Goal: Answer question/provide support

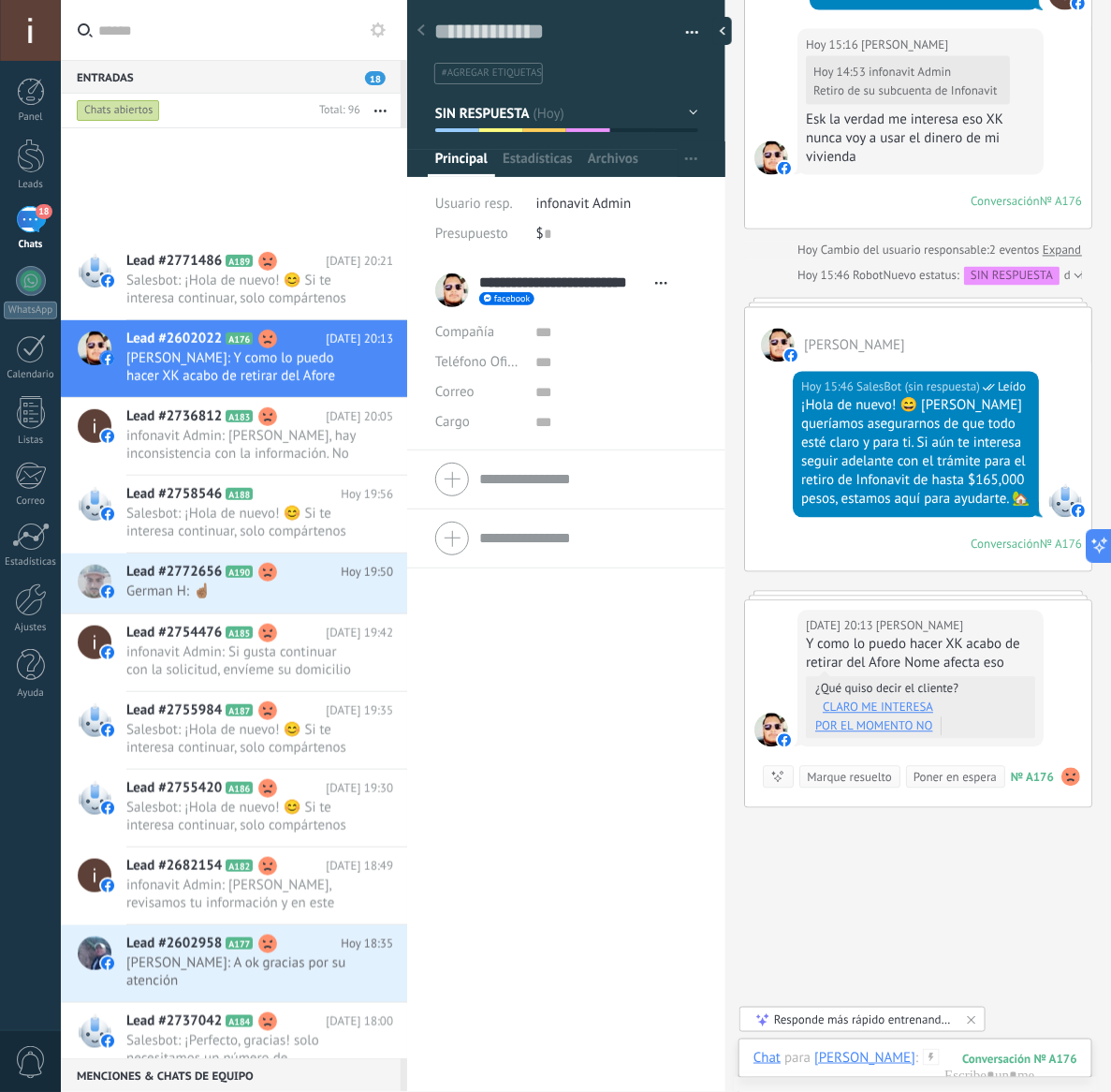
scroll to position [703, 0]
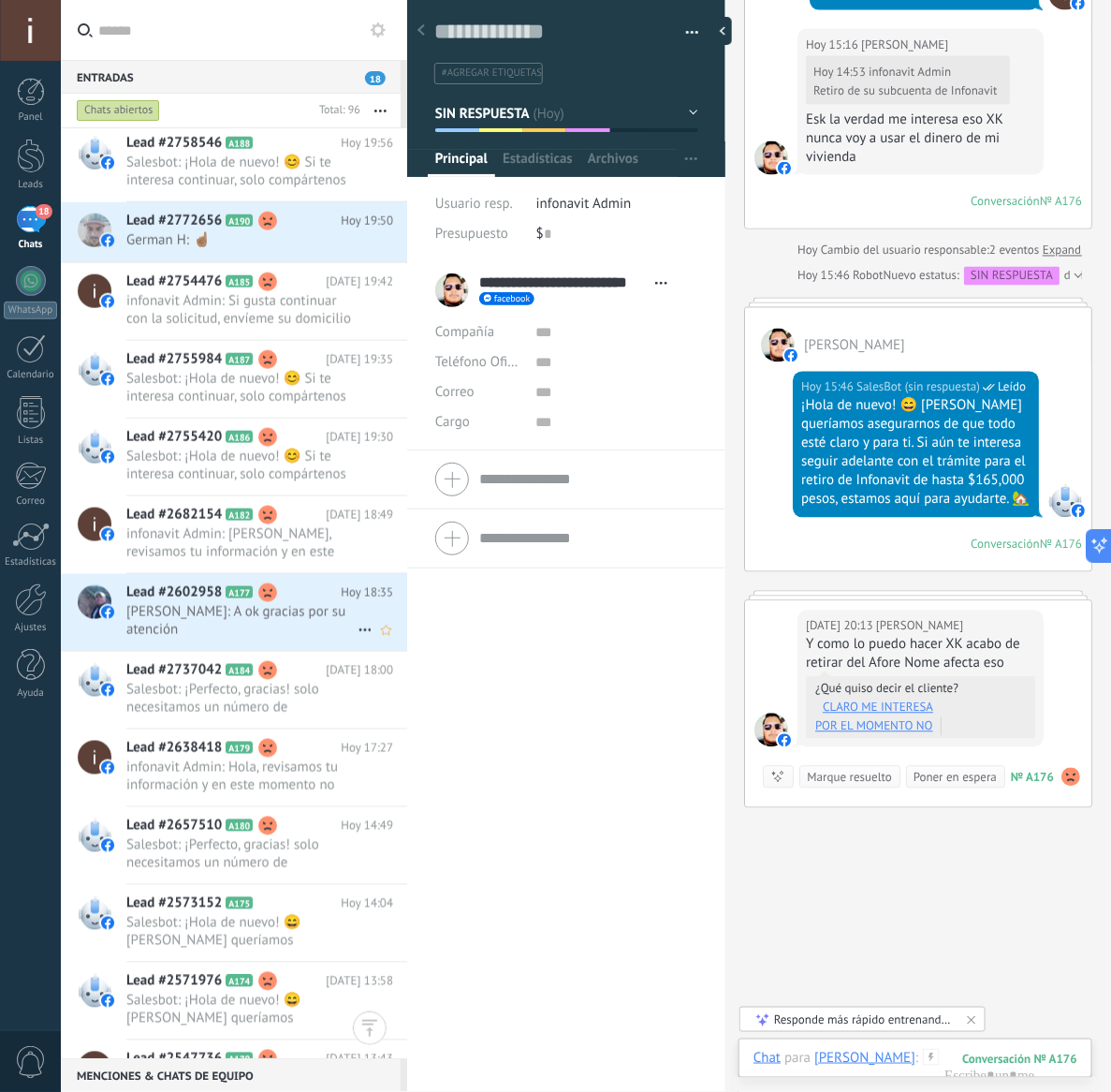
click at [230, 624] on span "[PERSON_NAME]: A ok gracias por su atención" at bounding box center [242, 621] width 231 height 36
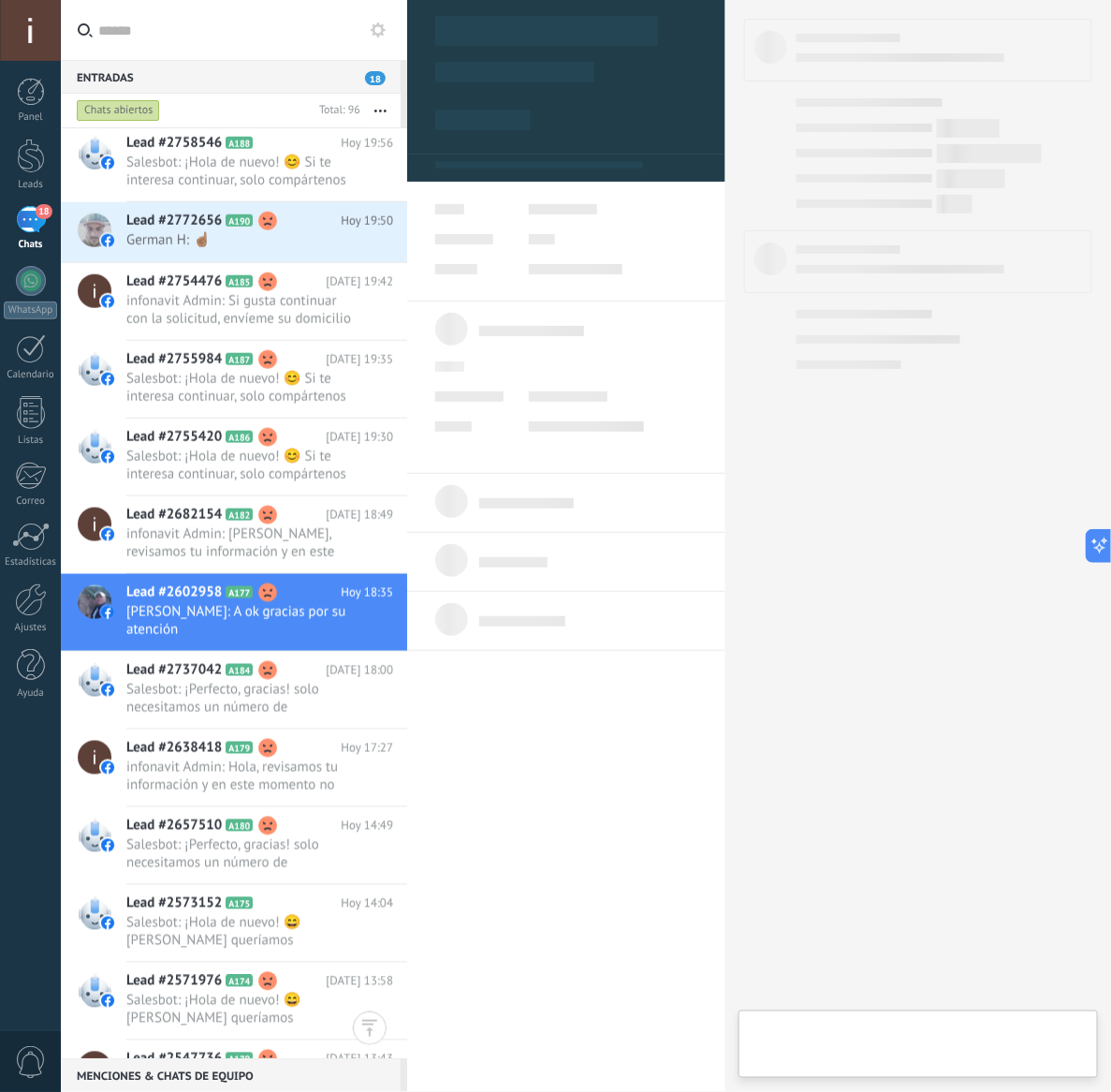
type textarea "**********"
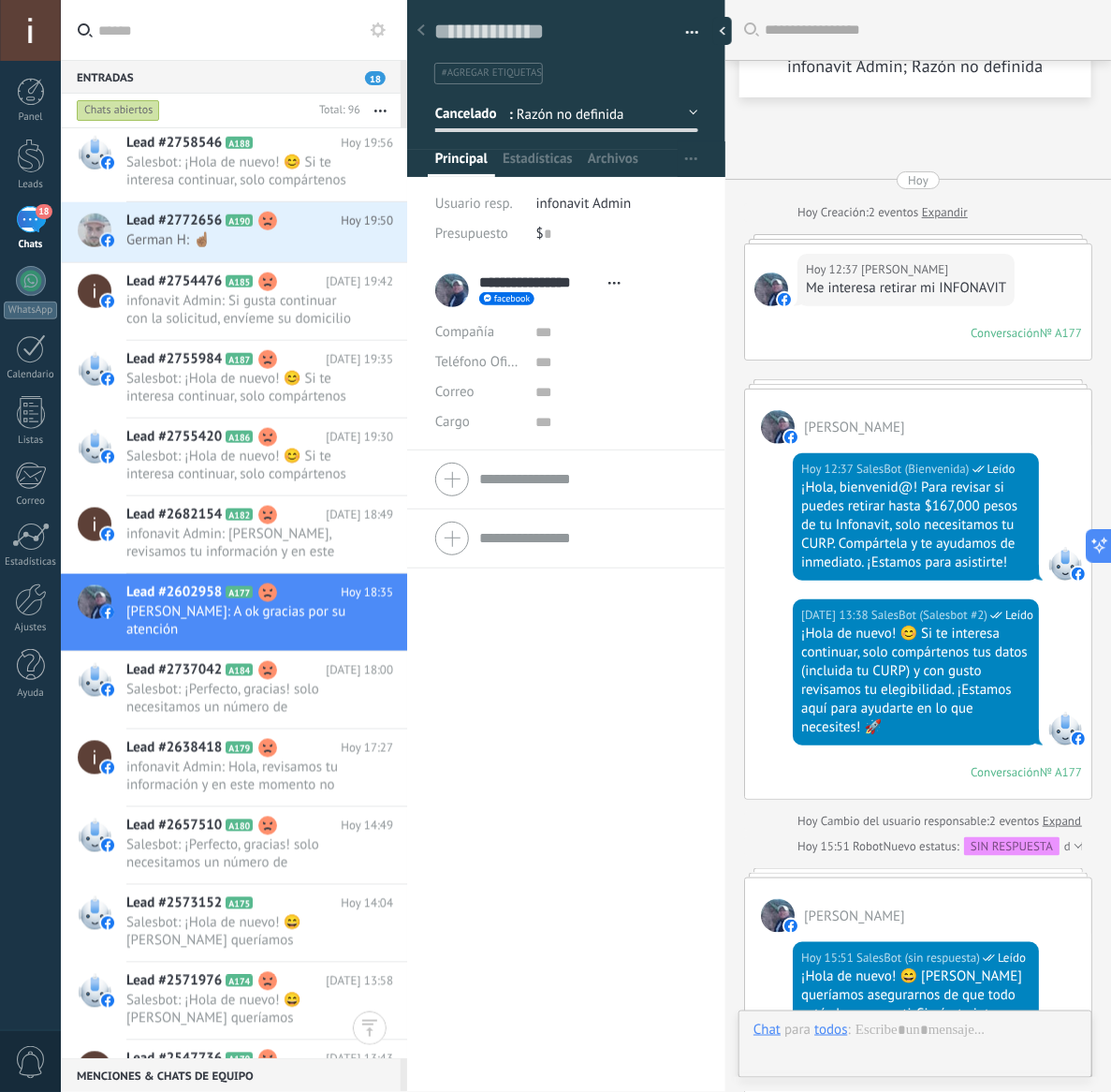
scroll to position [953, 0]
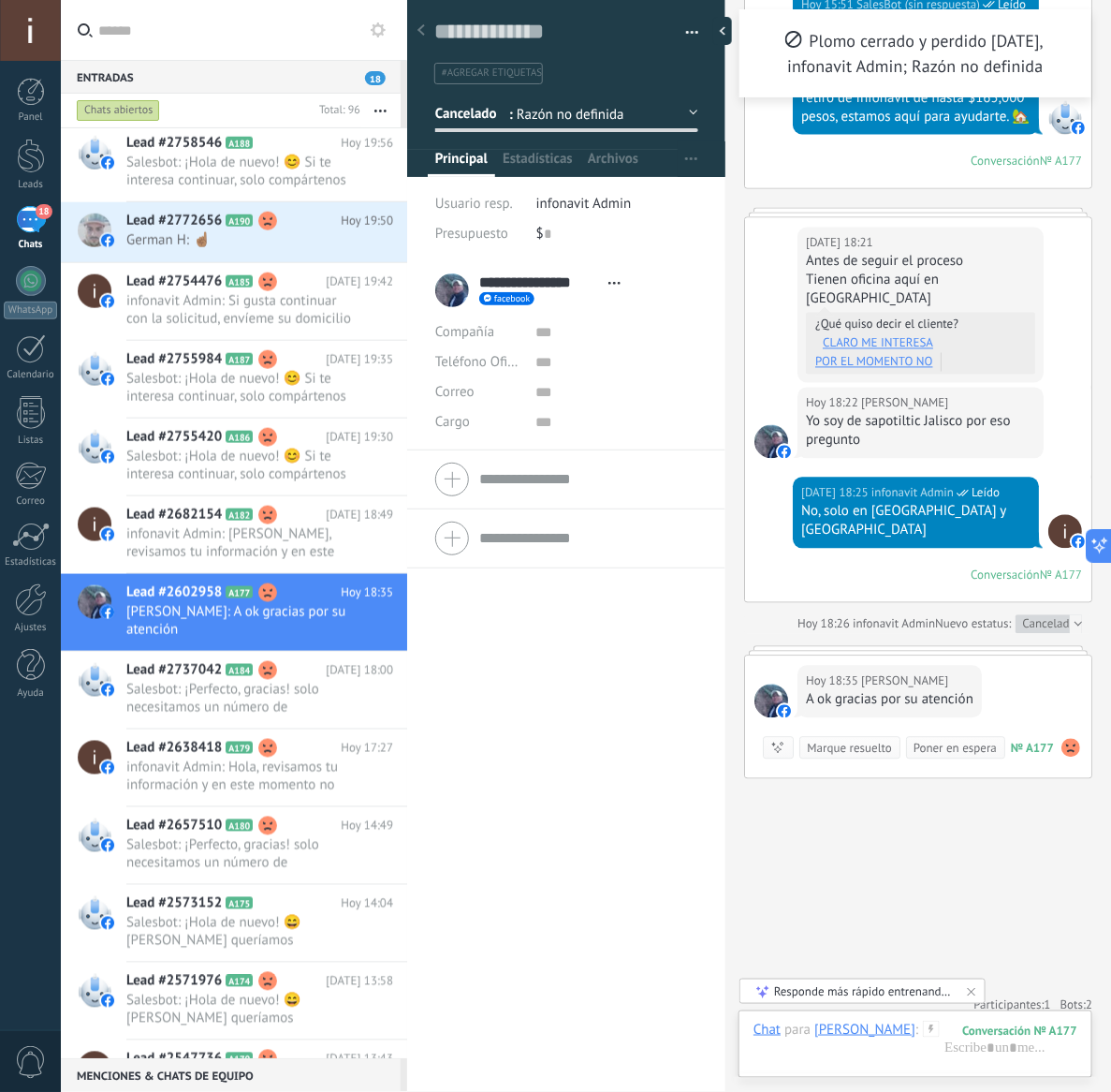
click at [165, 46] on input "text" at bounding box center [246, 30] width 294 height 60
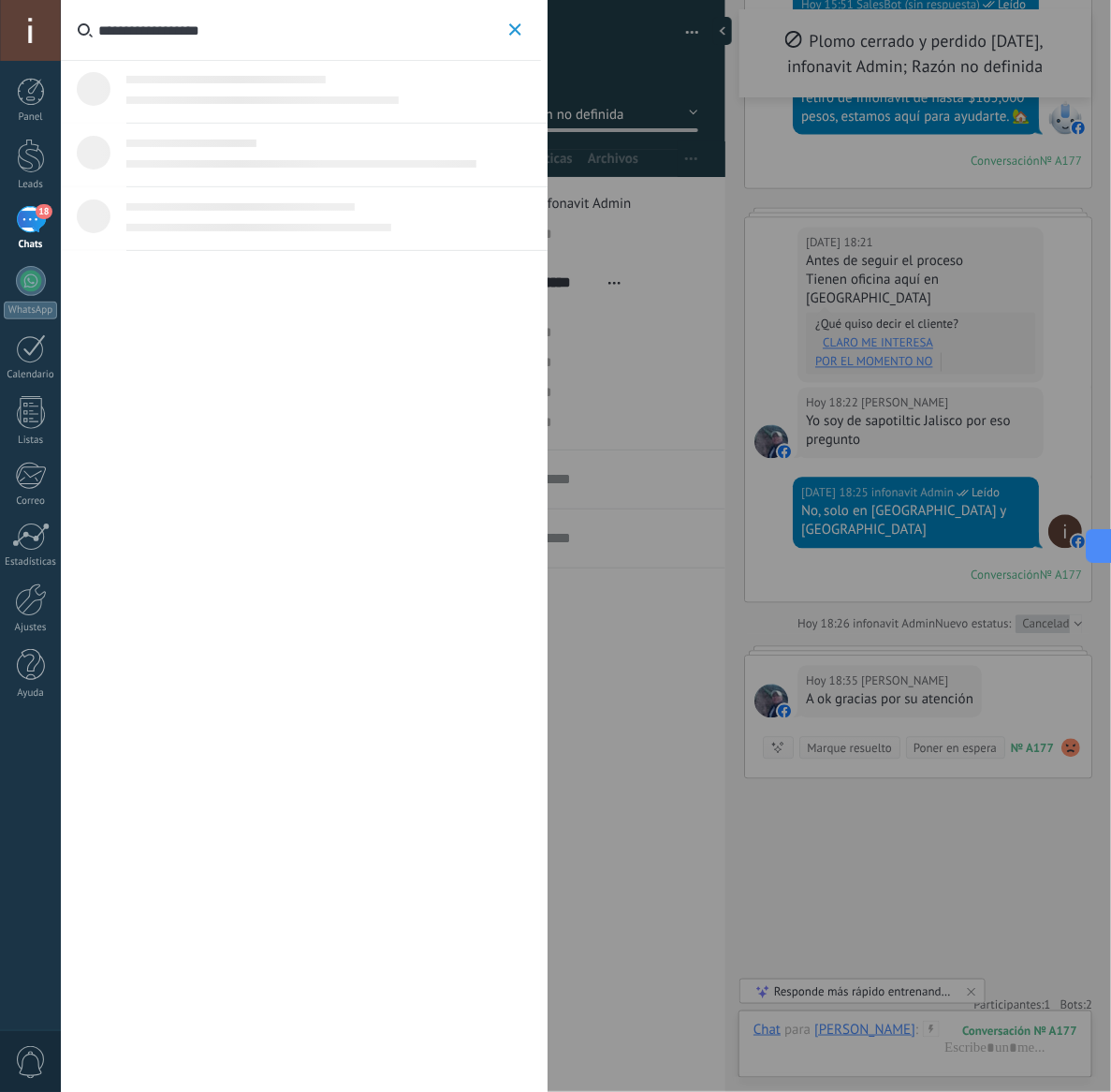
type input "*"
